Goal: Task Accomplishment & Management: Manage account settings

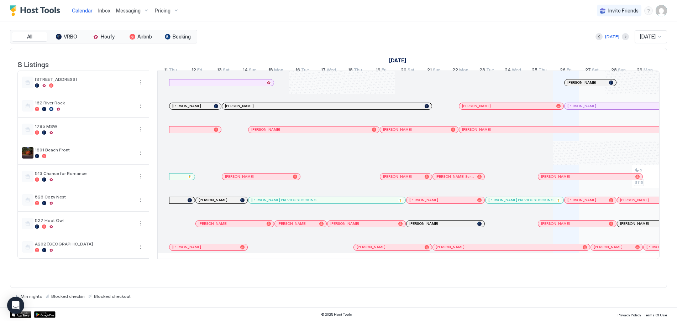
scroll to position [0, 809]
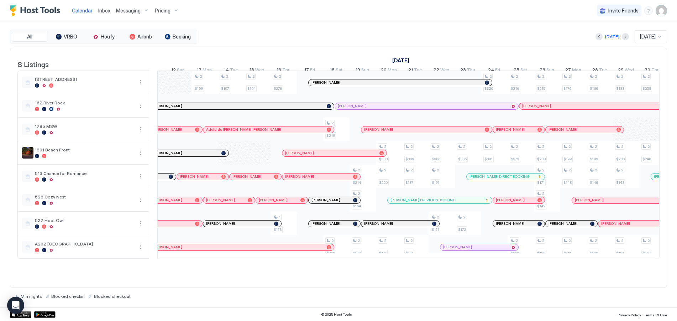
drag, startPoint x: 311, startPoint y: 253, endPoint x: 297, endPoint y: 253, distance: 14.2
click at [297, 250] on div at bounding box center [297, 247] width 6 height 6
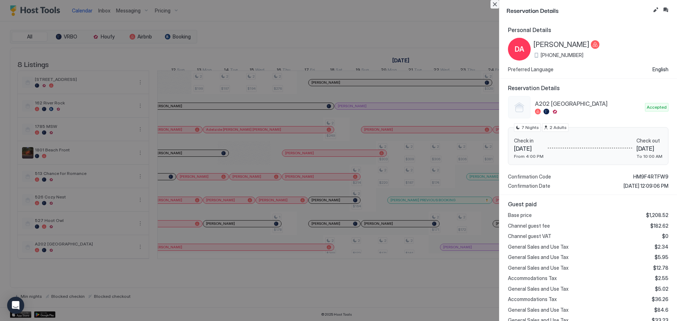
click at [497, 3] on button "Close" at bounding box center [495, 4] width 9 height 9
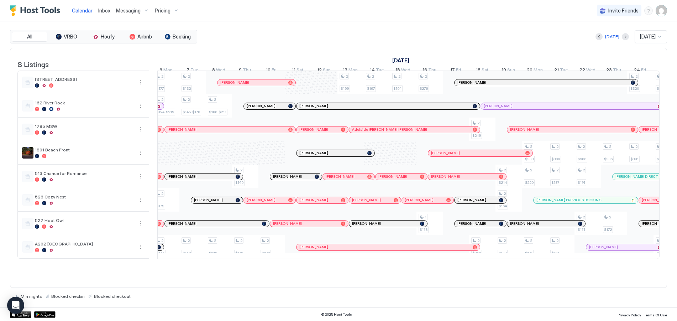
scroll to position [0, 0]
click at [605, 35] on div "[DATE]" at bounding box center [612, 36] width 14 height 6
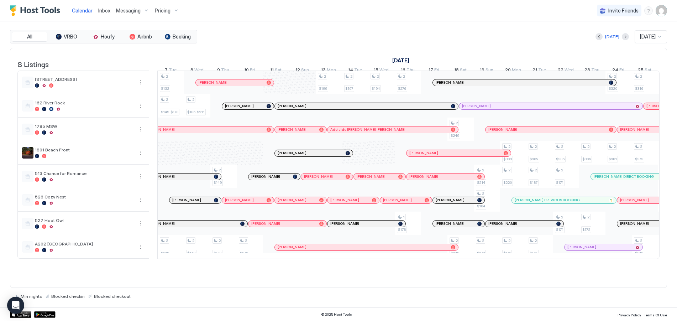
scroll to position [0, 700]
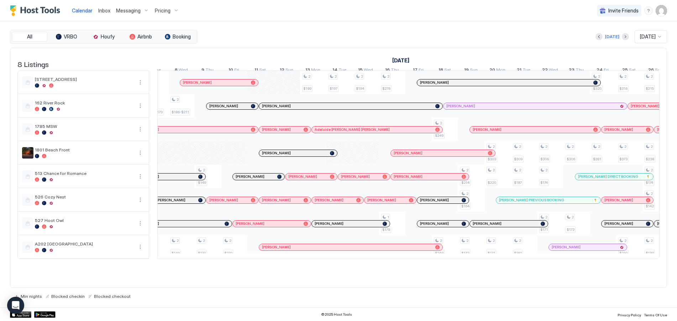
click at [171, 12] on div "Pricing" at bounding box center [167, 11] width 30 height 12
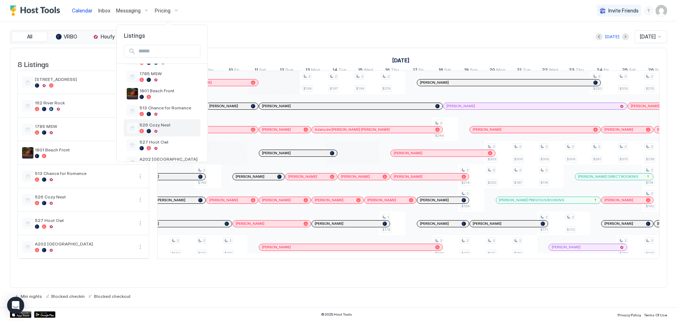
scroll to position [67, 0]
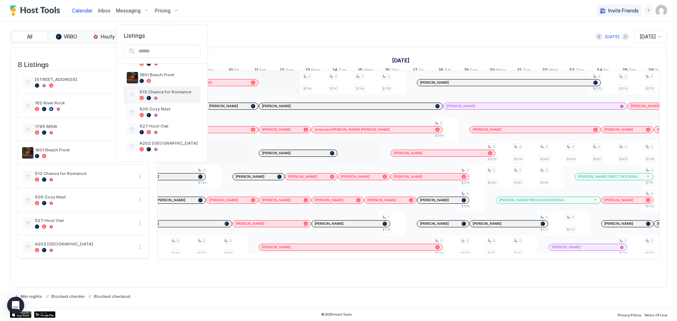
click at [152, 94] on span "513 Chance for Romance" at bounding box center [169, 91] width 58 height 5
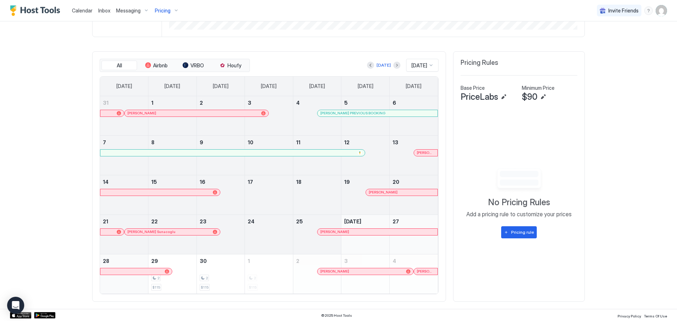
scroll to position [188, 0]
click at [393, 64] on button "Next month" at bounding box center [396, 64] width 7 height 7
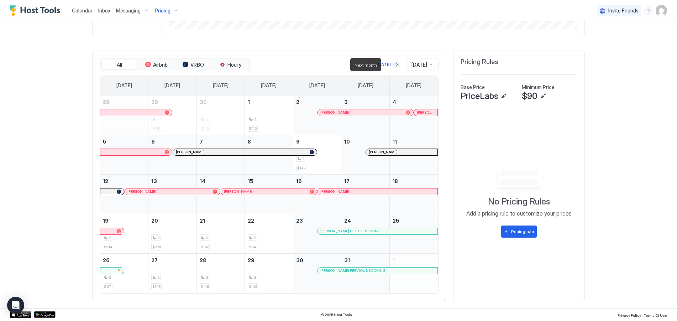
click at [393, 64] on button "Next month" at bounding box center [396, 64] width 7 height 7
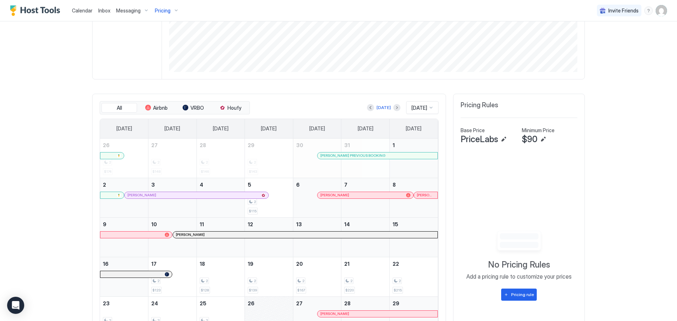
scroll to position [117, 0]
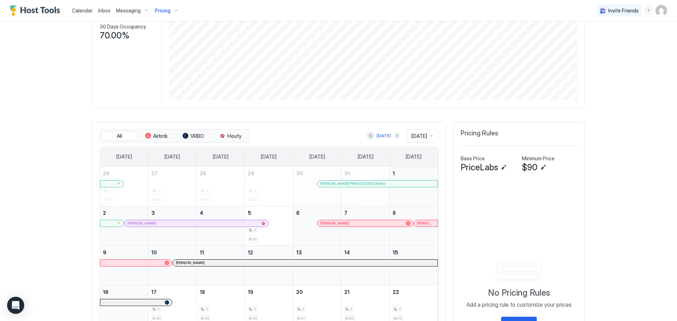
click at [393, 136] on button "Next month" at bounding box center [396, 135] width 7 height 7
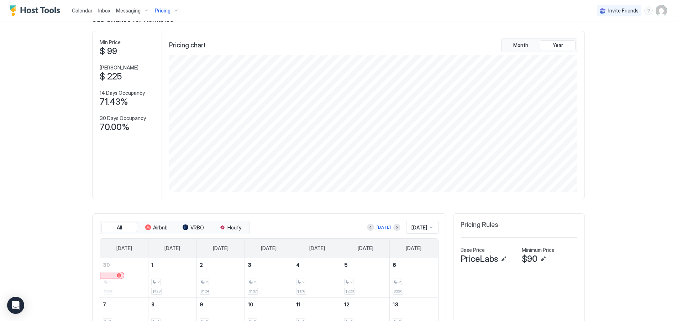
scroll to position [0, 0]
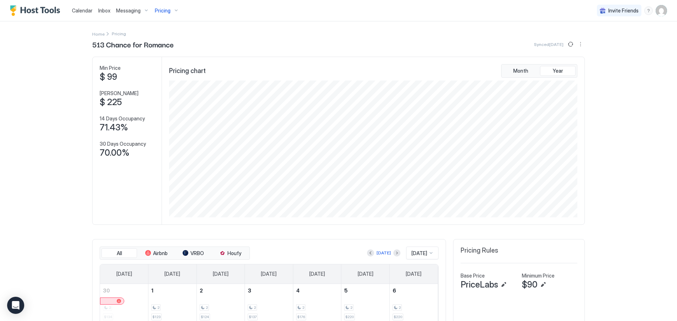
click at [169, 12] on span "Pricing" at bounding box center [163, 10] width 16 height 6
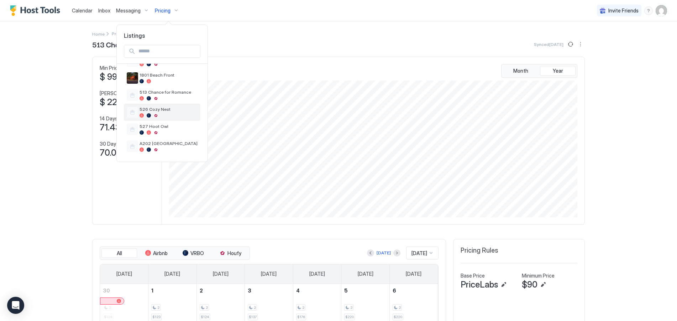
scroll to position [67, 0]
click at [150, 115] on div at bounding box center [149, 115] width 4 height 4
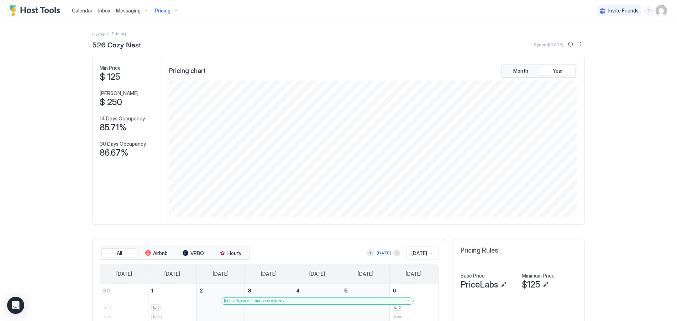
click at [166, 10] on span "Pricing" at bounding box center [163, 10] width 16 height 6
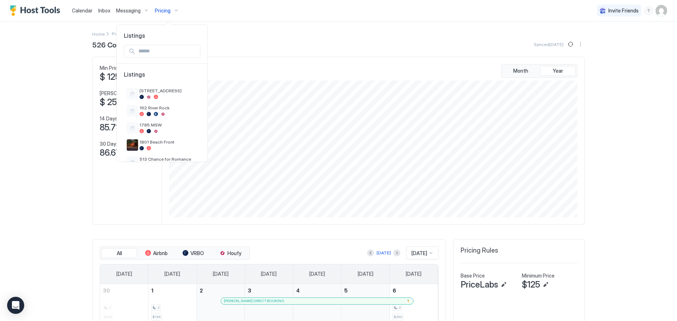
drag, startPoint x: 45, startPoint y: 205, endPoint x: 47, endPoint y: 202, distance: 4.2
click at [45, 205] on div at bounding box center [338, 160] width 677 height 321
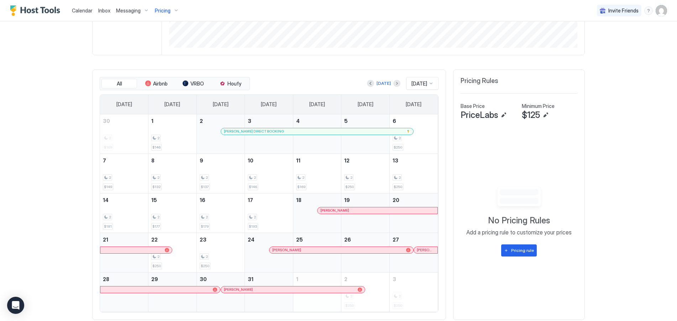
scroll to position [178, 0]
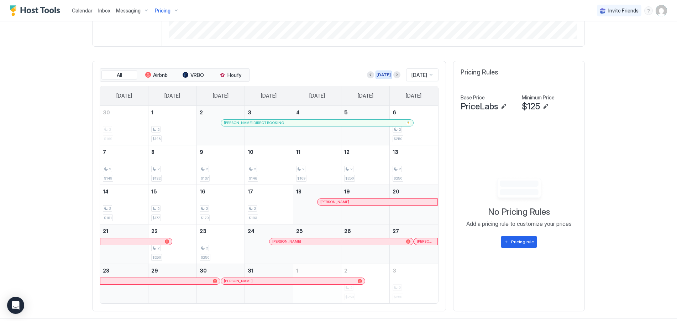
click at [377, 75] on div "[DATE]" at bounding box center [384, 75] width 14 height 6
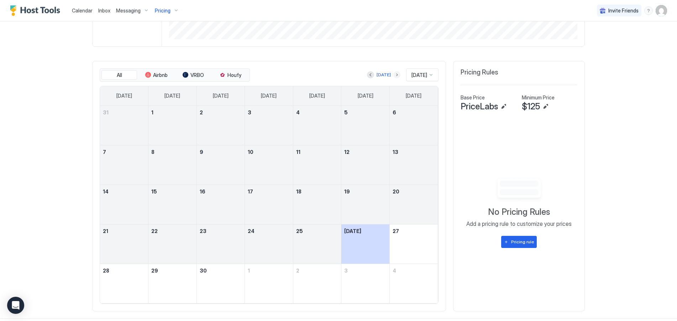
click at [393, 75] on button "Next month" at bounding box center [396, 74] width 7 height 7
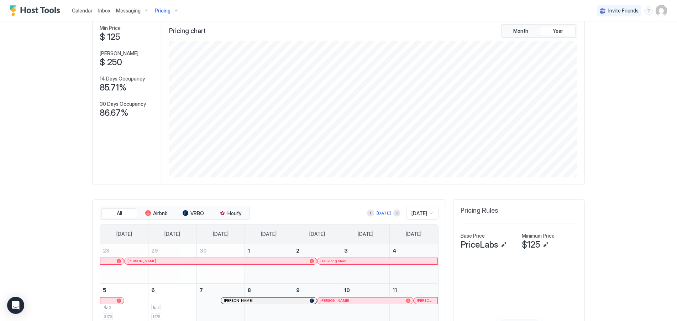
scroll to position [0, 0]
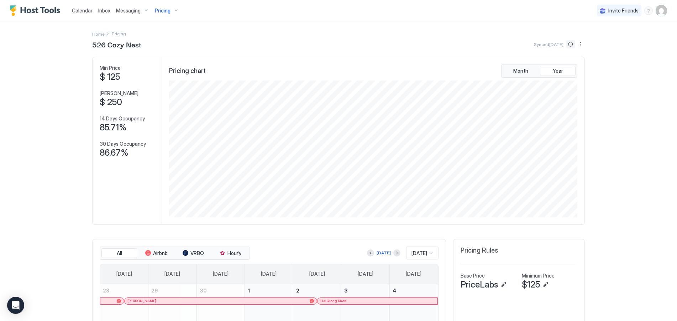
click at [566, 43] on button "Sync prices" at bounding box center [570, 44] width 9 height 9
click at [174, 11] on div "Pricing" at bounding box center [167, 11] width 30 height 12
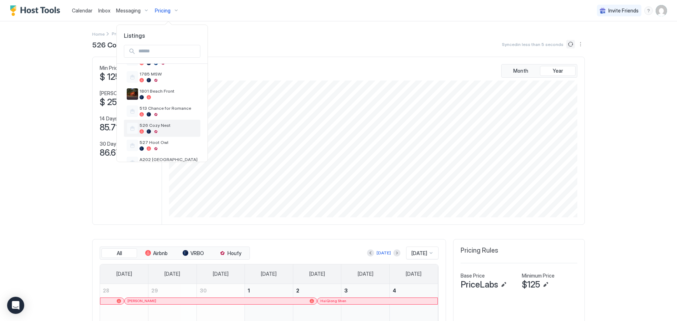
scroll to position [67, 0]
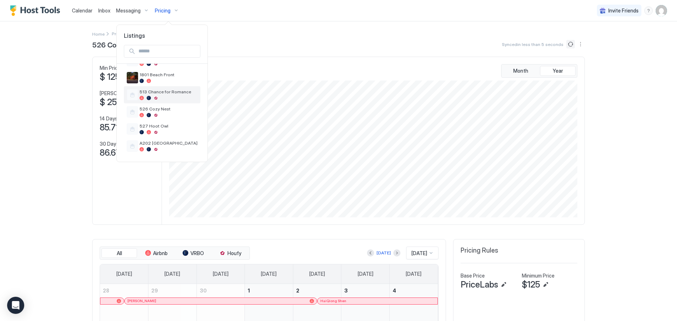
click at [155, 96] on div at bounding box center [156, 98] width 4 height 4
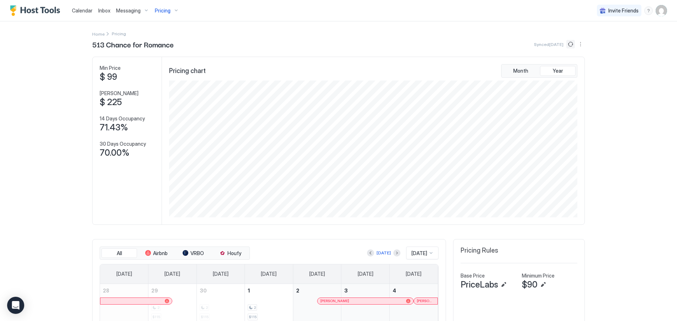
click at [172, 13] on div "Pricing" at bounding box center [167, 11] width 30 height 12
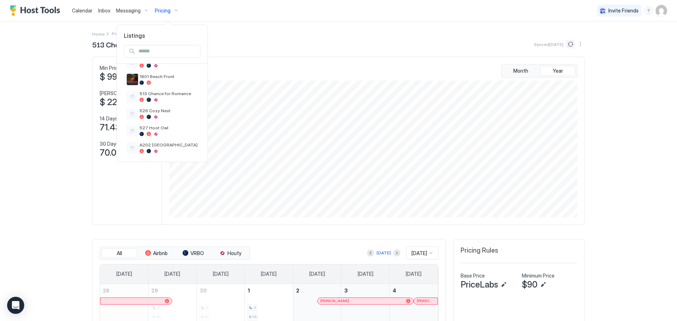
scroll to position [67, 0]
click at [152, 127] on span "527 Hoot Owl" at bounding box center [169, 125] width 58 height 5
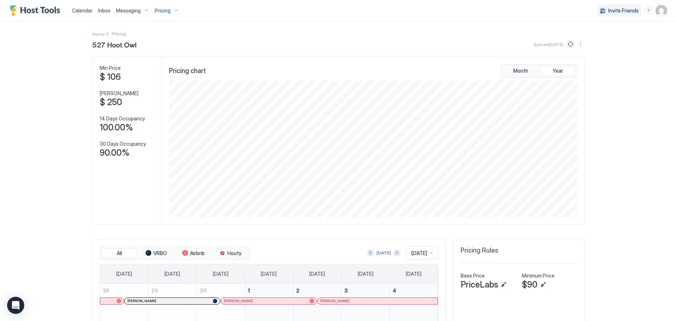
click at [174, 12] on div "Pricing" at bounding box center [167, 11] width 30 height 12
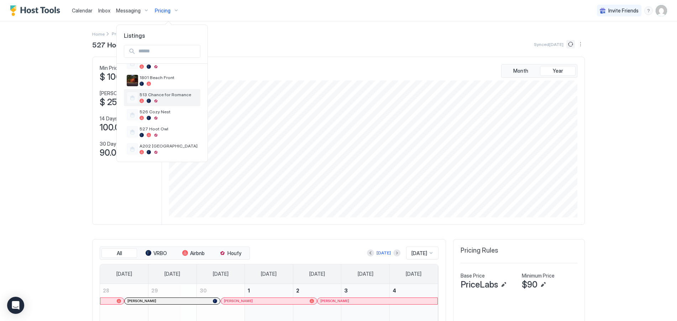
scroll to position [67, 0]
click at [158, 114] on div at bounding box center [169, 115] width 58 height 4
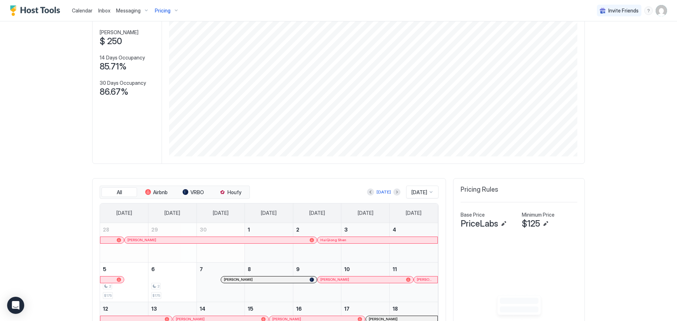
scroll to position [107, 0]
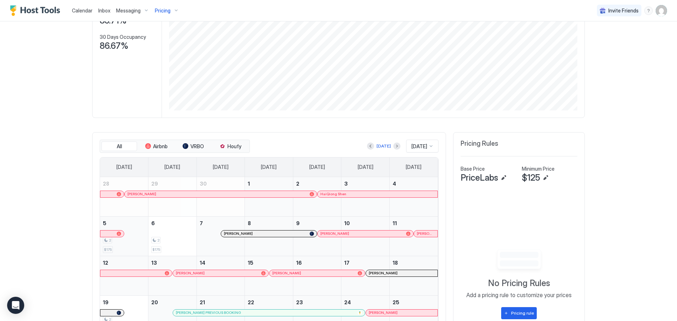
click at [132, 235] on div "2 $175" at bounding box center [124, 235] width 42 height 33
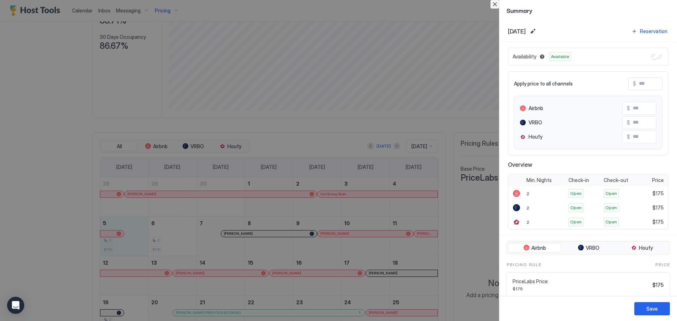
click at [498, 5] on button "Close" at bounding box center [495, 4] width 9 height 9
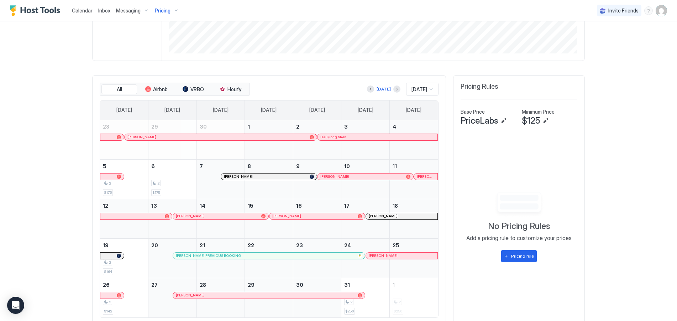
scroll to position [188, 0]
